Goal: Information Seeking & Learning: Learn about a topic

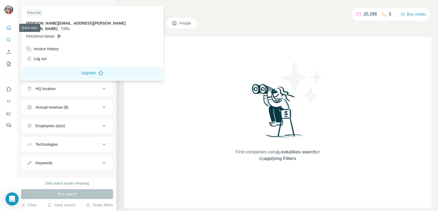
click at [9, 28] on icon "Quick start" at bounding box center [8, 27] width 5 height 5
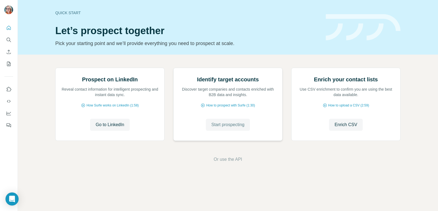
click at [215, 128] on span "Start prospecting" at bounding box center [227, 125] width 33 height 7
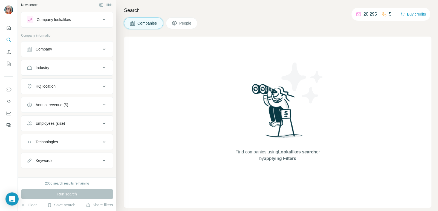
scroll to position [9, 0]
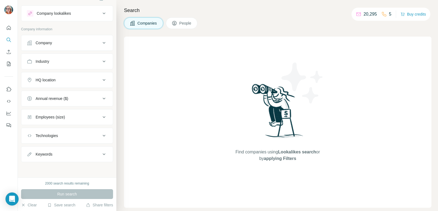
click at [103, 154] on icon at bounding box center [104, 155] width 3 height 2
click at [83, 167] on input "text" at bounding box center [61, 168] width 69 height 10
type input "**********"
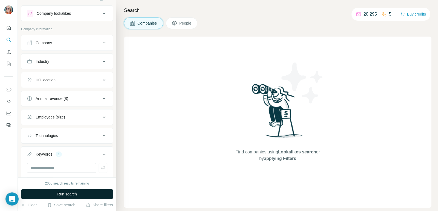
click at [79, 194] on button "Run search" at bounding box center [67, 195] width 92 height 10
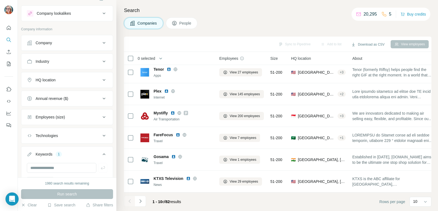
scroll to position [94, 0]
click at [424, 203] on icon at bounding box center [424, 201] width 5 height 5
click at [419, 162] on div "60" at bounding box center [420, 160] width 13 height 5
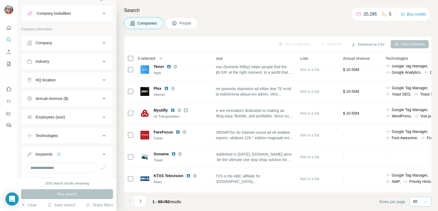
scroll to position [94, 149]
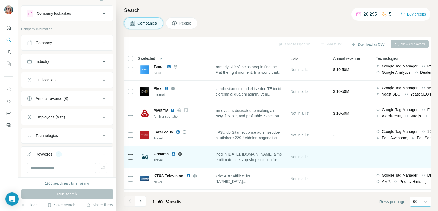
click at [173, 153] on img at bounding box center [173, 154] width 4 height 4
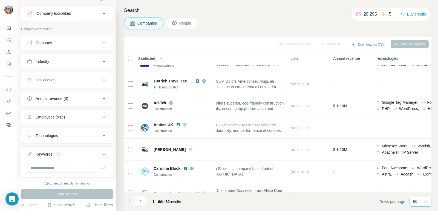
scroll to position [365, 149]
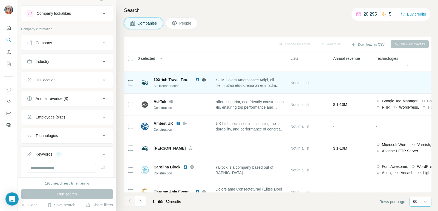
click at [197, 80] on img at bounding box center [197, 80] width 4 height 4
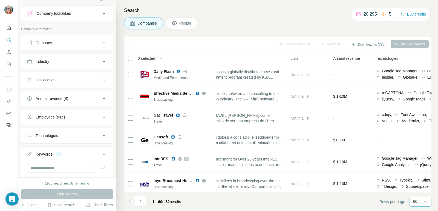
scroll to position [588, 149]
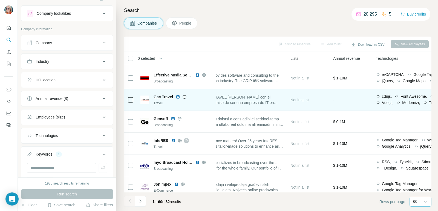
click at [179, 97] on img at bounding box center [178, 97] width 4 height 4
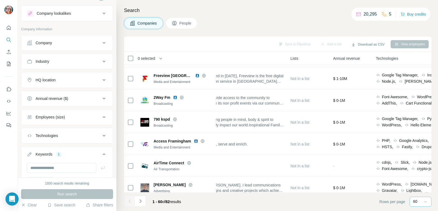
scroll to position [917, 149]
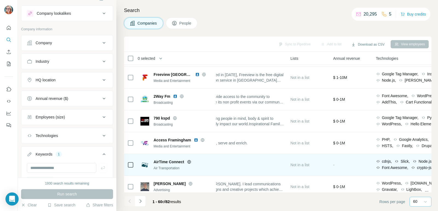
click at [306, 171] on div "Not in a list" at bounding box center [308, 165] width 36 height 15
click at [306, 164] on span "Not in a list" at bounding box center [299, 165] width 19 height 4
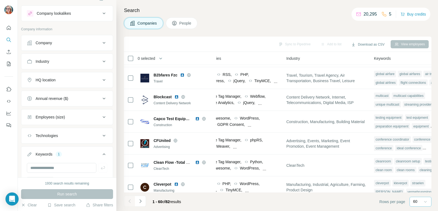
scroll to position [1070, 323]
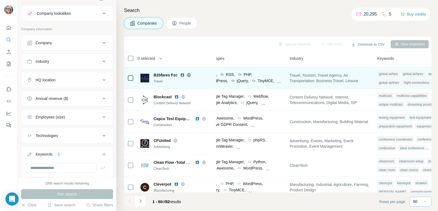
click at [182, 75] on img at bounding box center [182, 75] width 4 height 4
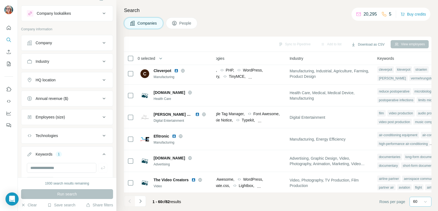
scroll to position [1188, 323]
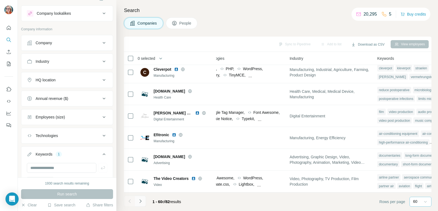
click at [140, 203] on icon "Navigate to next page" at bounding box center [140, 201] width 5 height 5
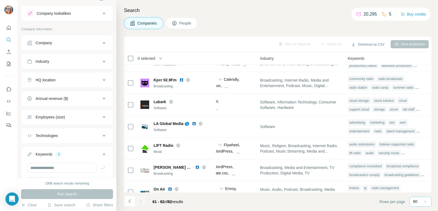
scroll to position [82, 344]
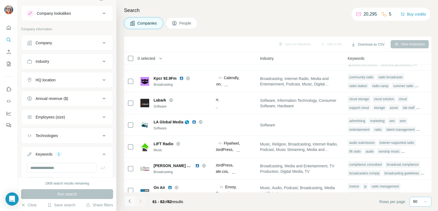
click at [132, 203] on icon "Navigate to previous page" at bounding box center [129, 201] width 5 height 5
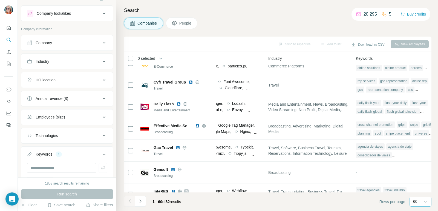
scroll to position [545, 344]
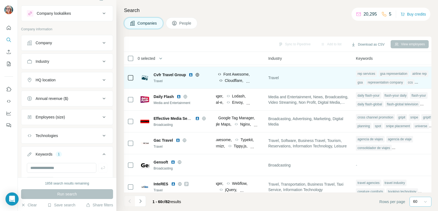
click at [191, 75] on img at bounding box center [190, 75] width 4 height 4
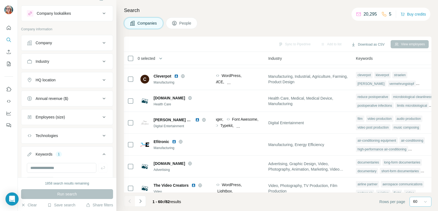
scroll to position [1188, 344]
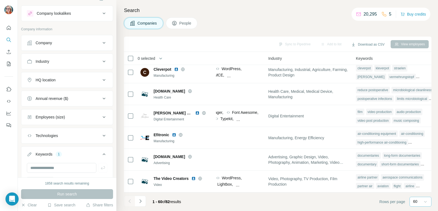
click at [96, 16] on div "Company lookalikes" at bounding box center [64, 13] width 74 height 7
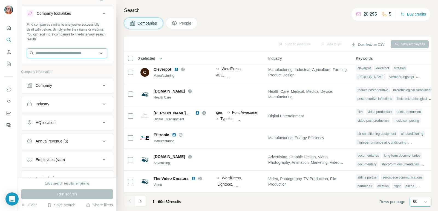
click at [75, 55] on input "text" at bounding box center [67, 53] width 80 height 10
click at [76, 56] on input "text" at bounding box center [67, 53] width 80 height 10
paste input "**********"
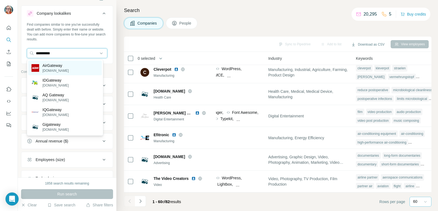
type input "**********"
click at [66, 71] on p "[DOMAIN_NAME]" at bounding box center [55, 70] width 26 height 5
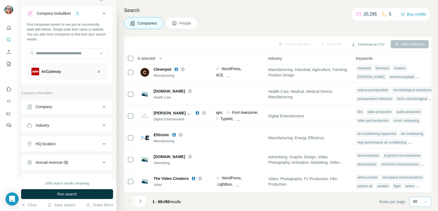
click at [101, 125] on icon at bounding box center [104, 125] width 7 height 7
click at [98, 141] on icon at bounding box center [100, 138] width 5 height 5
click at [90, 139] on input at bounding box center [64, 139] width 68 height 6
click at [79, 138] on input at bounding box center [64, 139] width 68 height 6
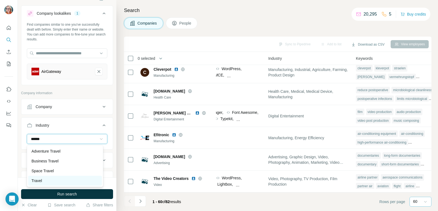
type input "******"
click at [56, 183] on div "Travel" at bounding box center [64, 180] width 67 height 5
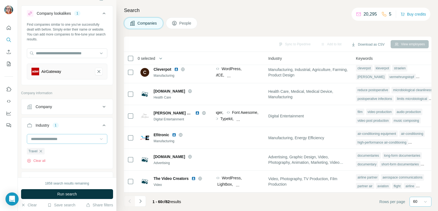
click at [60, 139] on input at bounding box center [64, 139] width 68 height 6
type input "***"
click at [59, 151] on p "Air Transportation" at bounding box center [46, 151] width 30 height 5
click at [59, 137] on input at bounding box center [64, 139] width 68 height 6
type input "***"
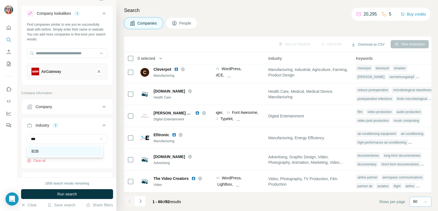
click at [54, 149] on div "B2B" at bounding box center [64, 151] width 67 height 5
click at [57, 138] on input at bounding box center [64, 139] width 68 height 6
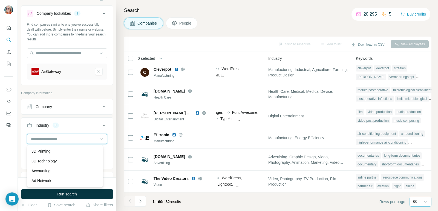
click at [57, 139] on input at bounding box center [64, 139] width 68 height 6
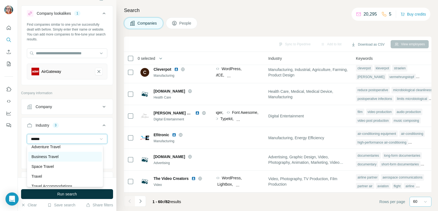
type input "******"
click at [85, 156] on div "Business Travel" at bounding box center [64, 156] width 67 height 5
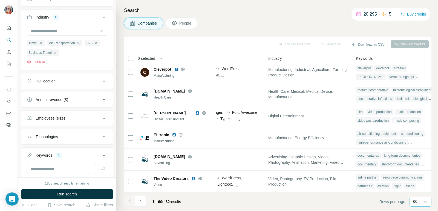
scroll to position [138, 0]
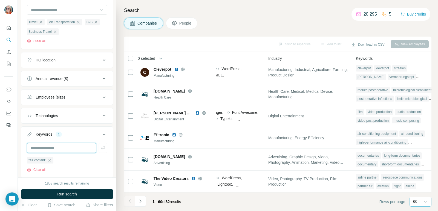
click at [82, 147] on input "text" at bounding box center [61, 148] width 69 height 10
type input "*******"
click at [74, 194] on span "Run search" at bounding box center [67, 194] width 20 height 5
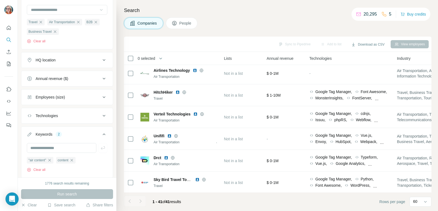
scroll to position [0, 216]
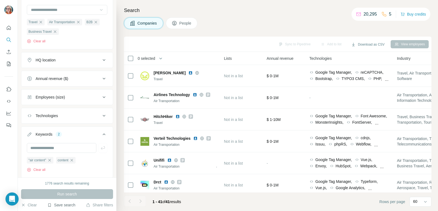
click at [62, 206] on button "Save search" at bounding box center [61, 205] width 28 height 5
click at [66, 196] on div "View my saved searches" at bounding box center [77, 195] width 58 height 11
click at [66, 207] on button "Save search" at bounding box center [61, 205] width 28 height 5
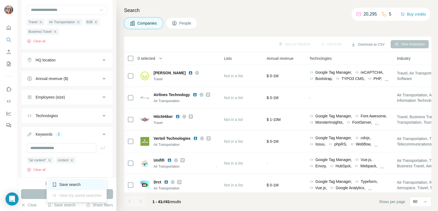
click at [69, 185] on div "Save search" at bounding box center [77, 184] width 58 height 11
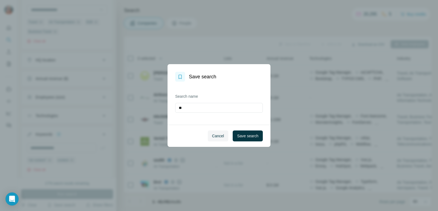
type input "*"
type input "**********"
click at [242, 135] on span "Save search" at bounding box center [247, 135] width 21 height 5
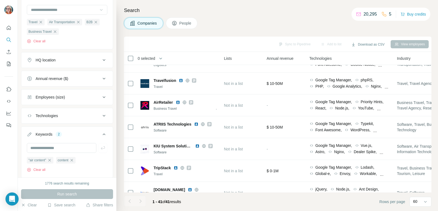
scroll to position [388, 216]
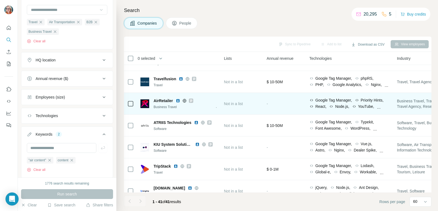
click at [179, 100] on img at bounding box center [178, 101] width 4 height 4
